Goal: Task Accomplishment & Management: Complete application form

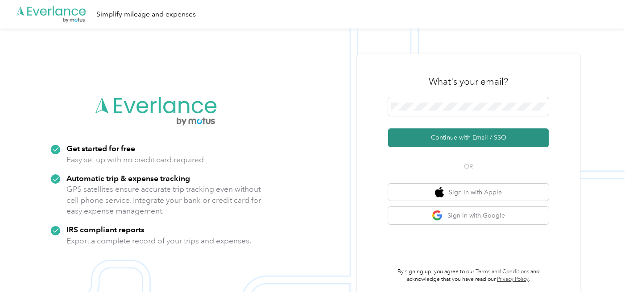
click at [459, 141] on button "Continue with Email / SSO" at bounding box center [468, 137] width 161 height 19
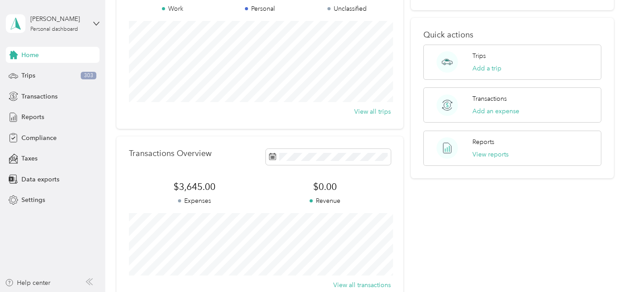
scroll to position [95, 0]
click at [39, 138] on span "Compliance" at bounding box center [38, 137] width 35 height 9
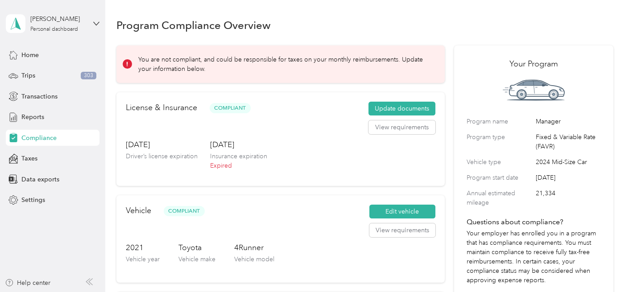
click at [302, 141] on div "[DATE] Driver’s license expiration [DATE] Insurance expiration Expired" at bounding box center [281, 157] width 310 height 37
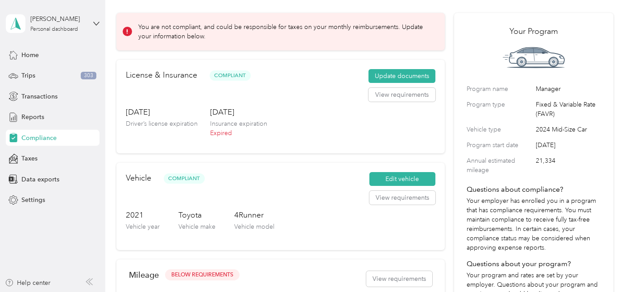
scroll to position [31, 0]
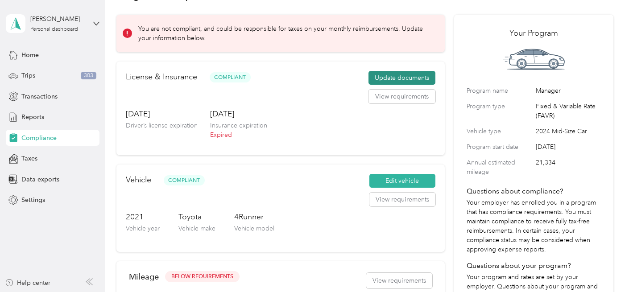
click at [411, 79] on button "Update documents" at bounding box center [401, 78] width 67 height 14
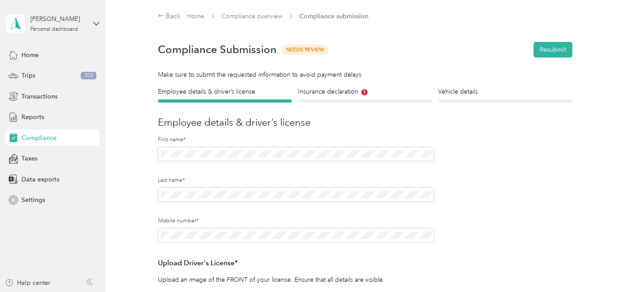
scroll to position [10, 0]
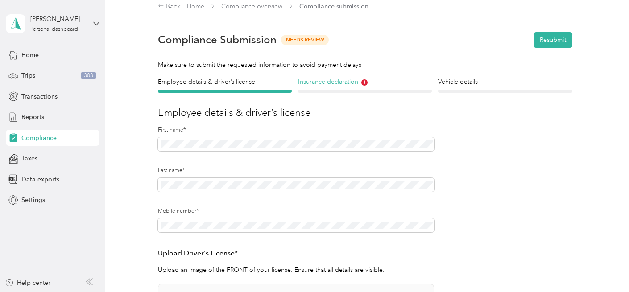
click at [333, 83] on h4 "Insurance declaration" at bounding box center [365, 81] width 134 height 9
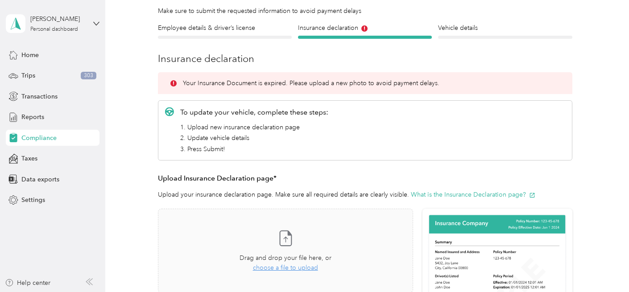
scroll to position [73, 0]
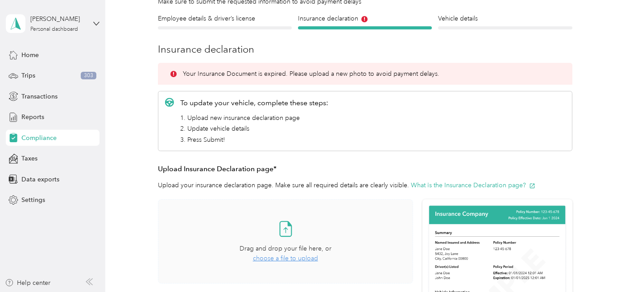
click at [294, 261] on span "choose a file to upload" at bounding box center [285, 259] width 65 height 8
click at [411, 209] on span "Take a photo or choose a photo from your library Drag and drop your file here, …" at bounding box center [285, 241] width 254 height 83
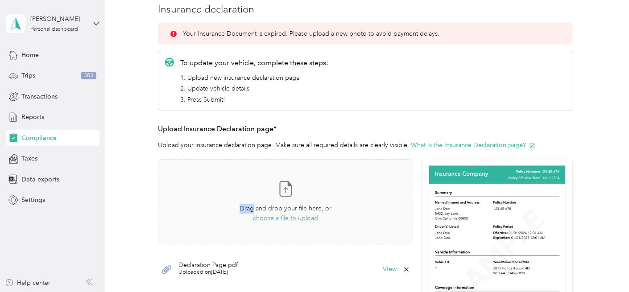
scroll to position [123, 0]
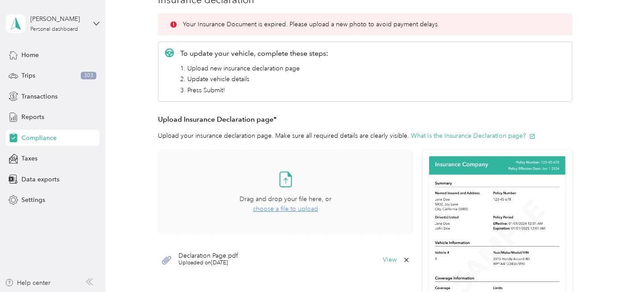
click at [298, 210] on span "choose a file to upload" at bounding box center [285, 209] width 65 height 8
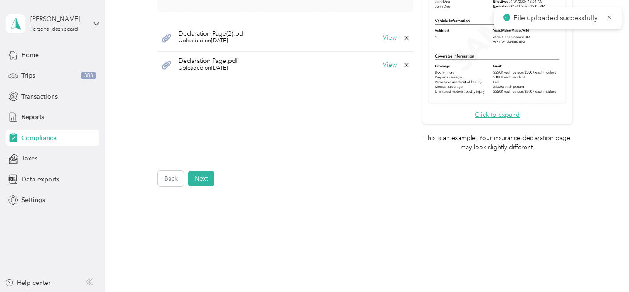
scroll to position [369, 0]
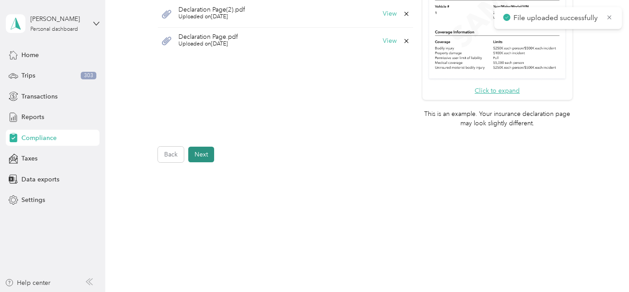
click at [202, 158] on button "Next" at bounding box center [201, 155] width 26 height 16
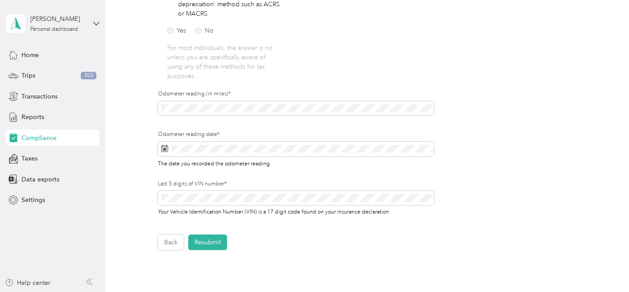
scroll to position [264, 0]
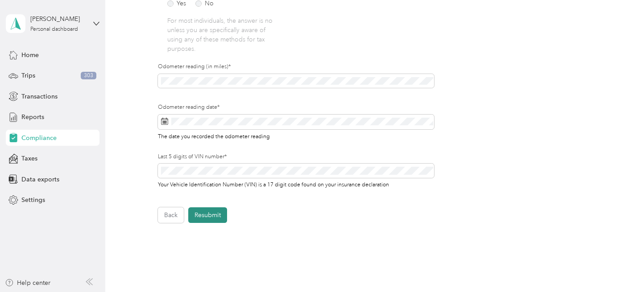
click at [210, 207] on button "Resubmit" at bounding box center [207, 215] width 39 height 16
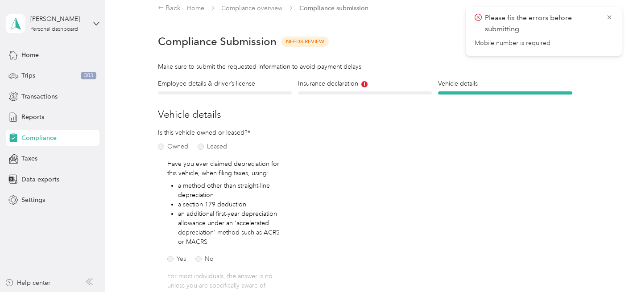
scroll to position [0, 0]
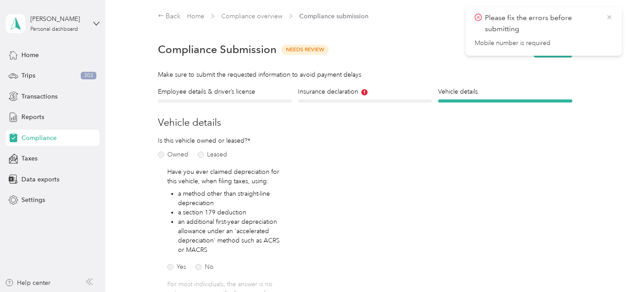
click at [609, 19] on icon at bounding box center [609, 17] width 7 height 8
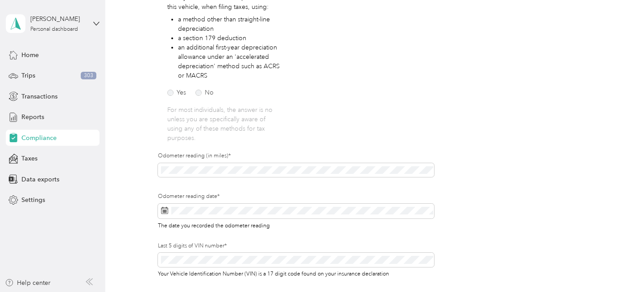
scroll to position [176, 0]
click at [146, 157] on div "Employee details & driver’s license License Insurance declaration Insurance Veh…" at bounding box center [364, 111] width 497 height 400
click at [145, 157] on div "Employee details & driver’s license License Insurance declaration Insurance Veh…" at bounding box center [364, 111] width 497 height 400
click at [162, 203] on span at bounding box center [296, 210] width 276 height 15
click at [167, 206] on icon at bounding box center [164, 209] width 7 height 7
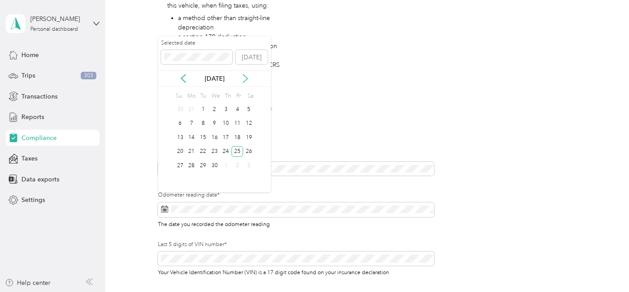
click at [241, 80] on icon at bounding box center [245, 78] width 9 height 9
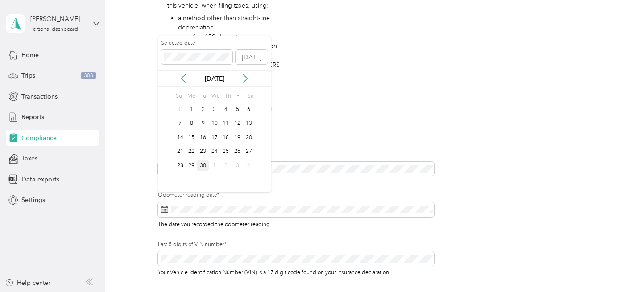
click at [202, 165] on div "30" at bounding box center [203, 165] width 12 height 11
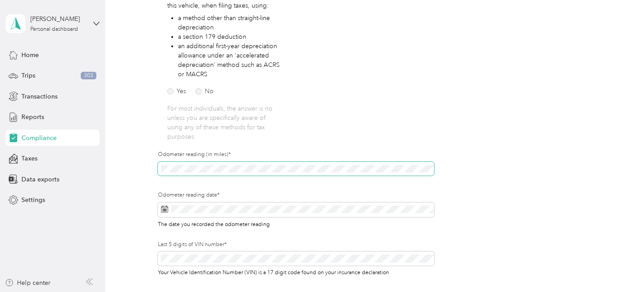
click at [149, 158] on div "Employee details & driver’s license License Insurance declaration Insurance Veh…" at bounding box center [364, 111] width 497 height 400
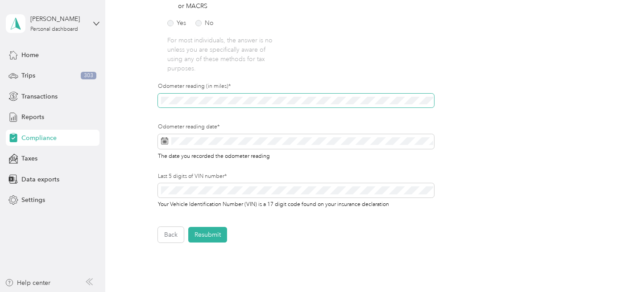
scroll to position [252, 0]
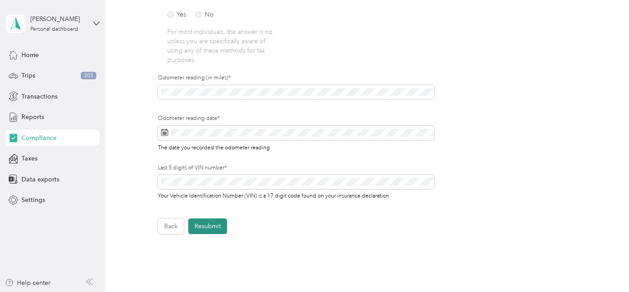
click at [210, 221] on button "Resubmit" at bounding box center [207, 227] width 39 height 16
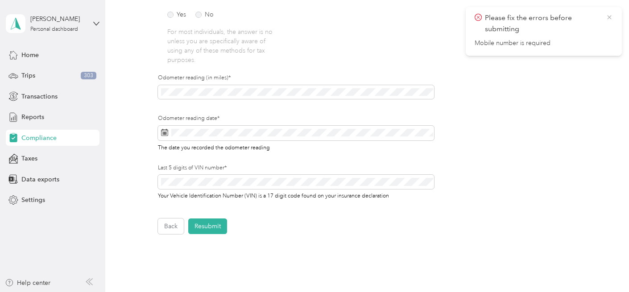
click at [607, 16] on icon at bounding box center [609, 17] width 7 height 8
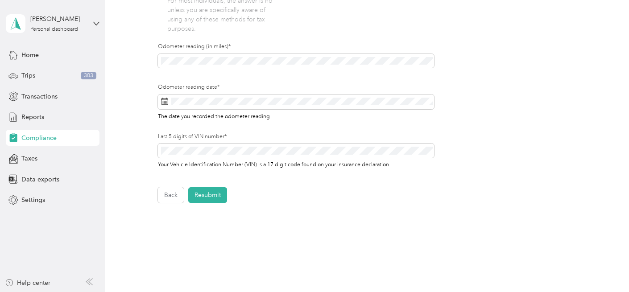
scroll to position [315, 0]
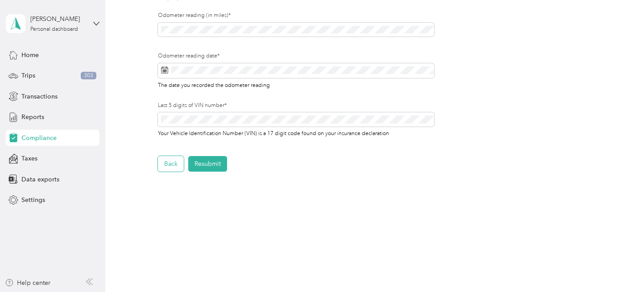
click at [172, 158] on button "Back" at bounding box center [171, 164] width 26 height 16
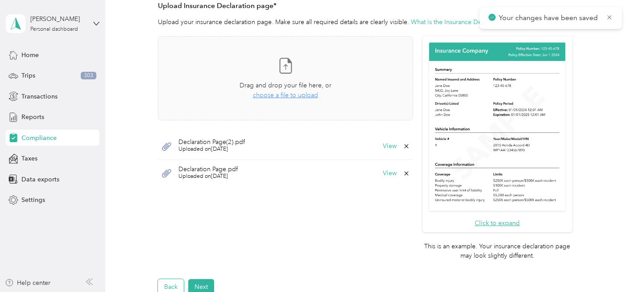
scroll to position [323, 0]
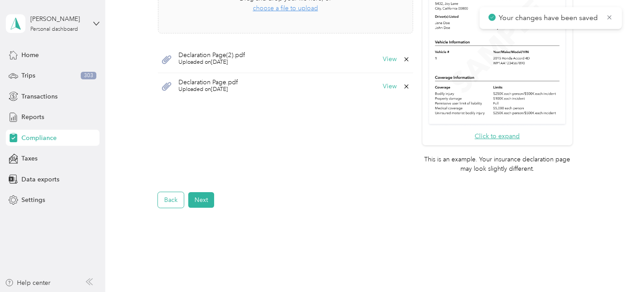
click at [175, 201] on button "Back" at bounding box center [171, 200] width 26 height 16
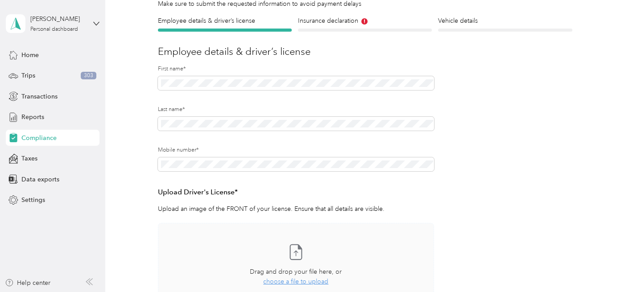
scroll to position [68, 0]
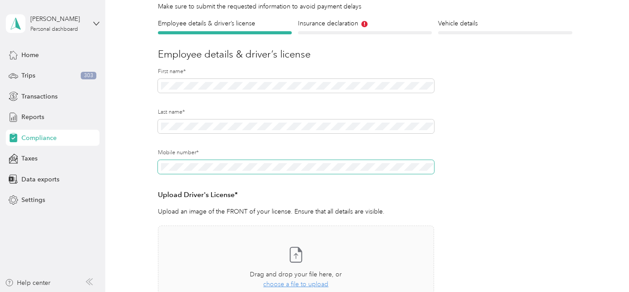
click at [186, 172] on span at bounding box center [296, 167] width 276 height 14
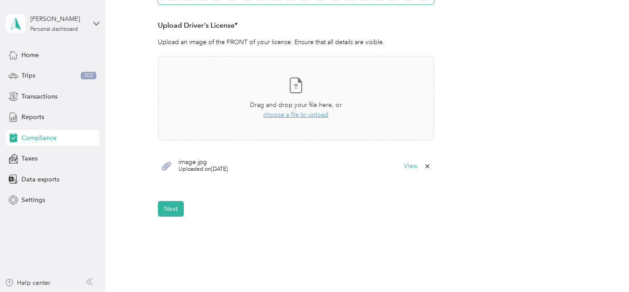
scroll to position [252, 0]
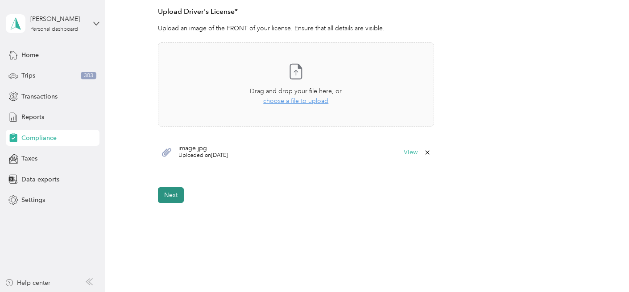
click at [169, 199] on button "Next" at bounding box center [171, 195] width 26 height 16
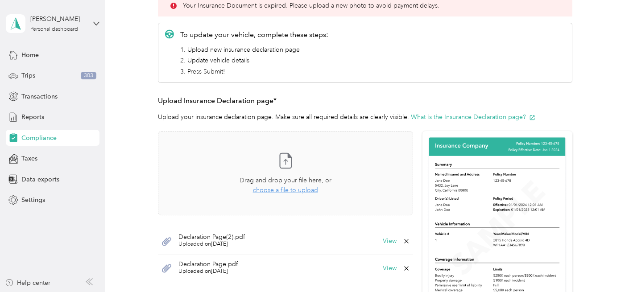
scroll to position [11, 0]
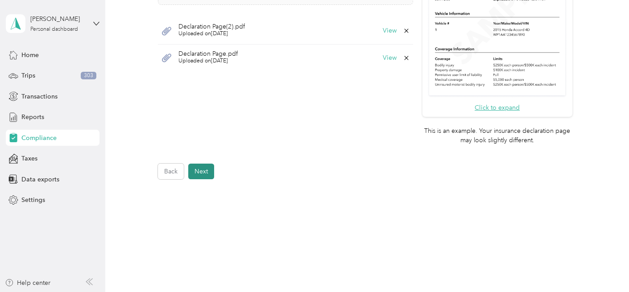
click at [204, 166] on button "Next" at bounding box center [201, 172] width 26 height 16
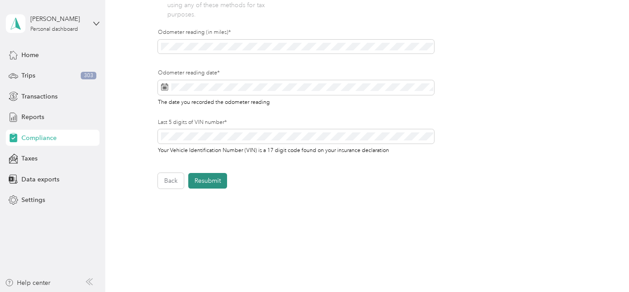
click at [211, 173] on button "Resubmit" at bounding box center [207, 181] width 39 height 16
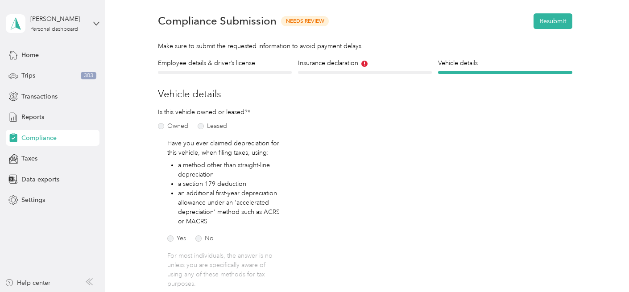
scroll to position [11, 0]
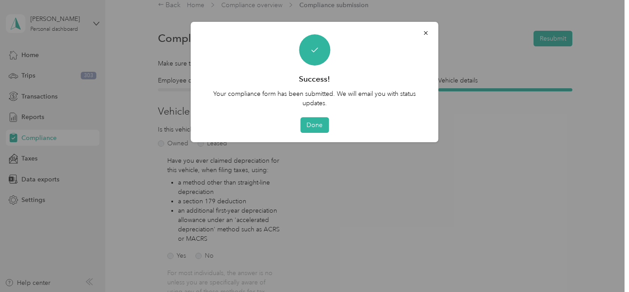
click at [331, 128] on div "Done" at bounding box center [314, 125] width 223 height 16
click at [315, 129] on button "Done" at bounding box center [314, 125] width 29 height 16
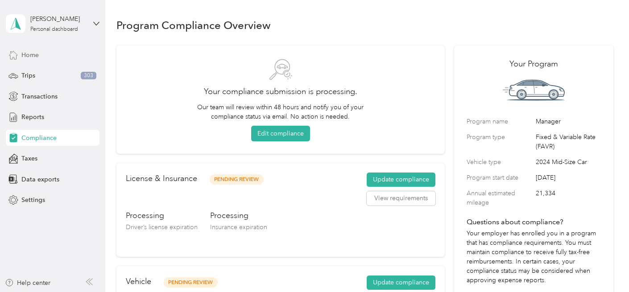
click at [55, 58] on div "Home" at bounding box center [53, 55] width 94 height 16
